Goal: Check status: Check status

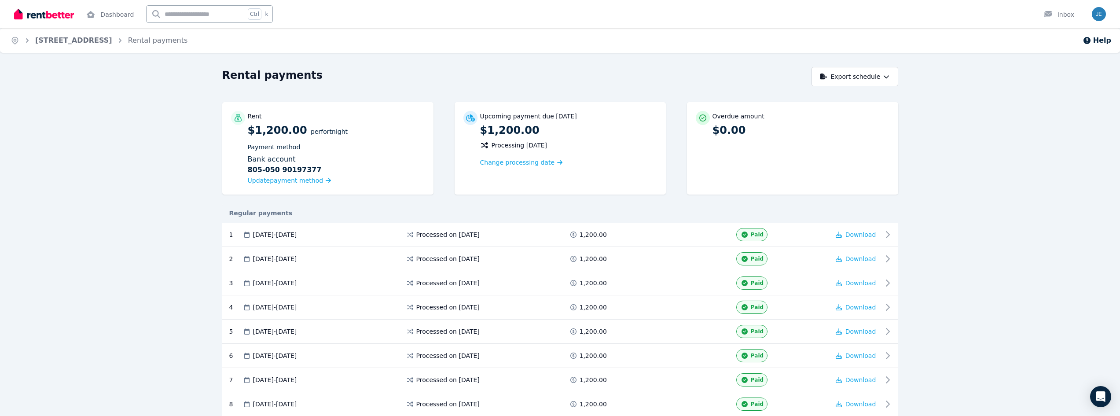
click at [59, 9] on img at bounding box center [44, 13] width 60 height 13
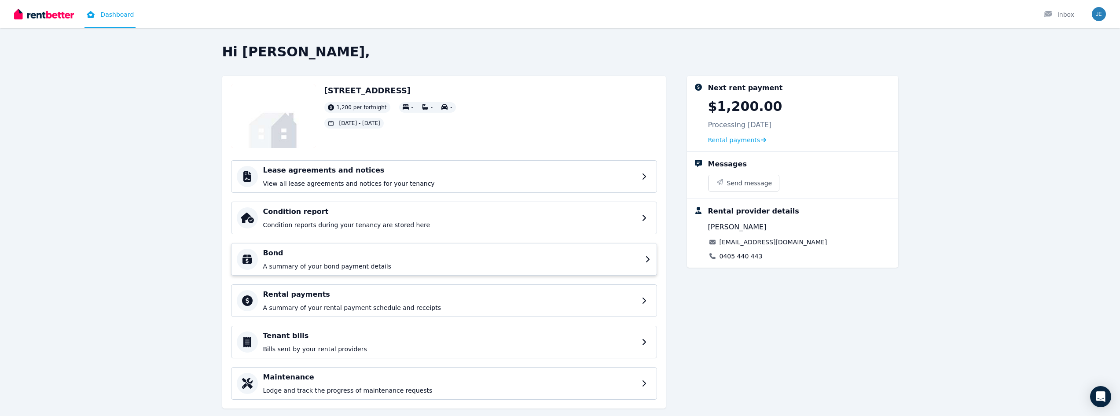
click at [366, 260] on div "Bond A summary of your bond payment details" at bounding box center [451, 259] width 377 height 23
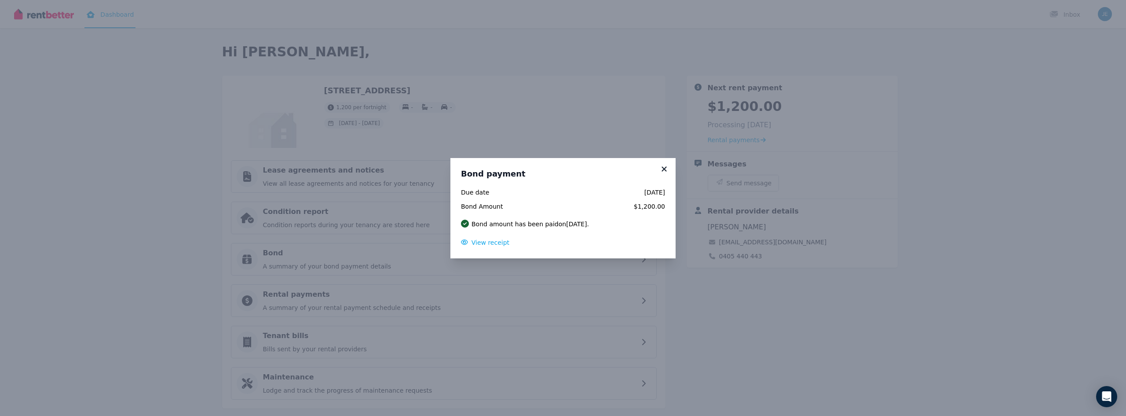
click at [664, 165] on icon at bounding box center [664, 169] width 9 height 8
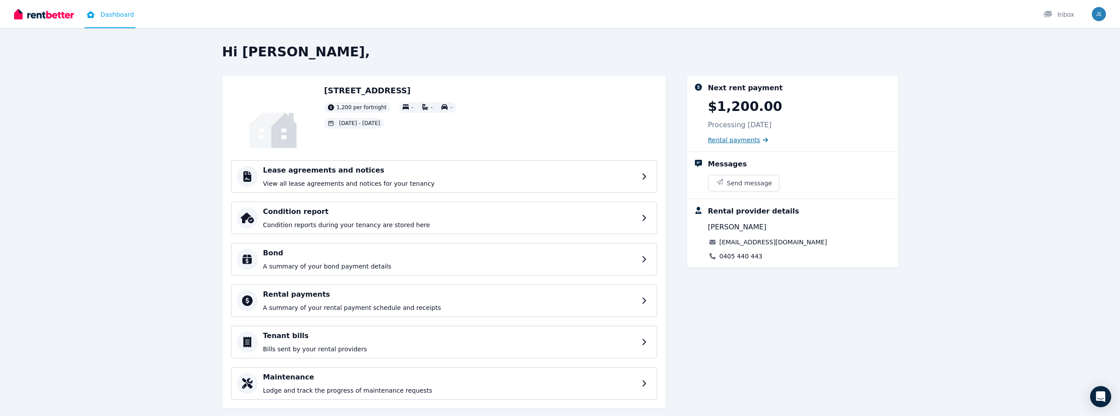
click at [732, 138] on span "Rental payments" at bounding box center [734, 139] width 52 height 9
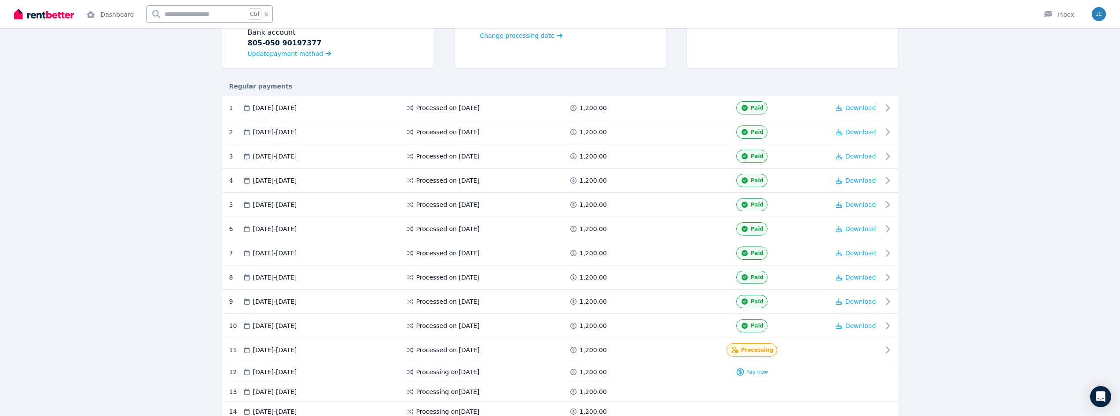
scroll to position [132, 0]
